Goal: Book appointment/travel/reservation

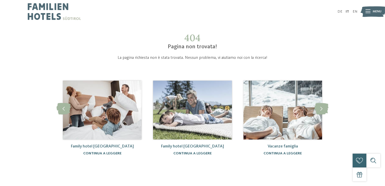
click at [375, 13] on span "Menu" at bounding box center [377, 11] width 9 height 5
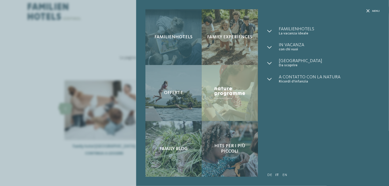
click at [179, 42] on div "Familienhotels" at bounding box center [173, 37] width 56 height 56
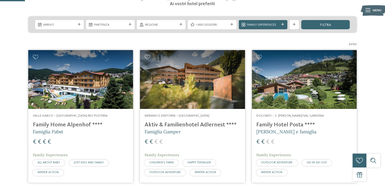
scroll to position [103, 0]
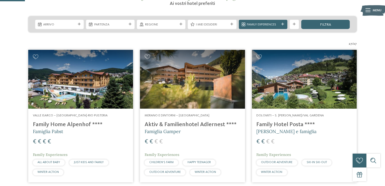
click at [68, 19] on div "Arrivo [GEOGRAPHIC_DATA]" at bounding box center [192, 24] width 329 height 16
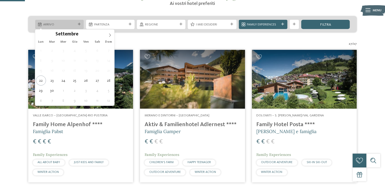
click at [67, 24] on span "Arrivo" at bounding box center [59, 24] width 32 height 5
click at [110, 36] on icon at bounding box center [110, 35] width 4 height 4
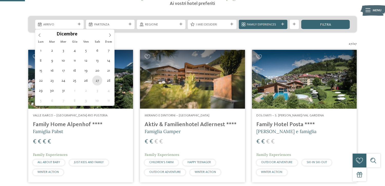
type div "[DATE]"
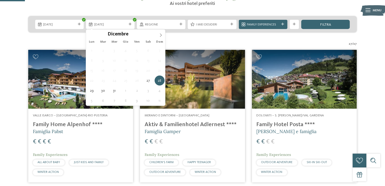
drag, startPoint x: 99, startPoint y: 81, endPoint x: 104, endPoint y: 58, distance: 23.3
type input "****"
click at [160, 35] on icon at bounding box center [161, 35] width 4 height 4
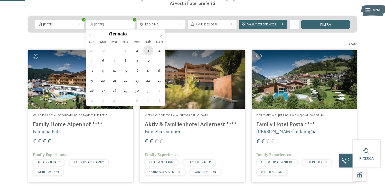
type div "[DATE]"
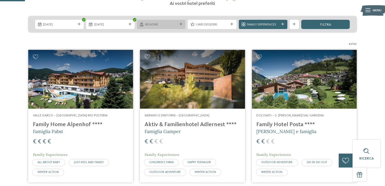
click at [177, 24] on span "Regione" at bounding box center [161, 24] width 32 height 5
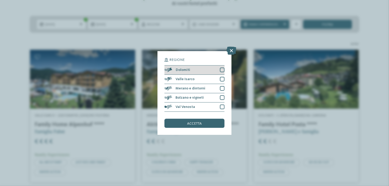
click at [201, 71] on div "Dolomiti" at bounding box center [194, 70] width 60 height 9
click at [198, 123] on span "accetta" at bounding box center [194, 124] width 15 height 4
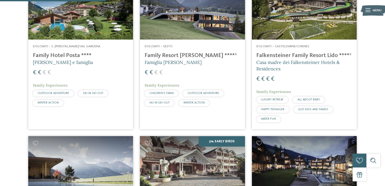
scroll to position [97, 0]
